Goal: Check status: Check status

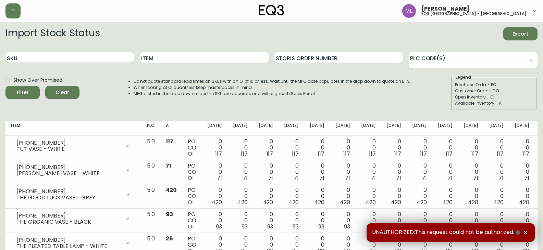
click at [105, 60] on input "SKU" at bounding box center [69, 57] width 129 height 11
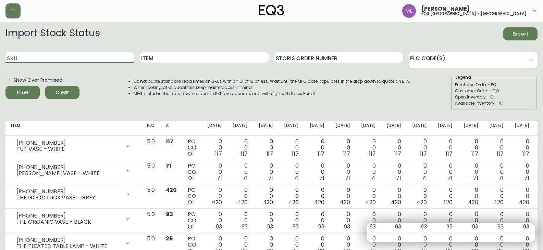
paste input "[PHONE_NUMBER]"
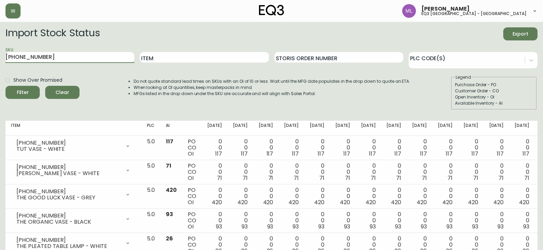
type input "[PHONE_NUMBER]"
click at [5, 86] on button "Filter" at bounding box center [22, 92] width 34 height 13
